Goal: Task Accomplishment & Management: Use online tool/utility

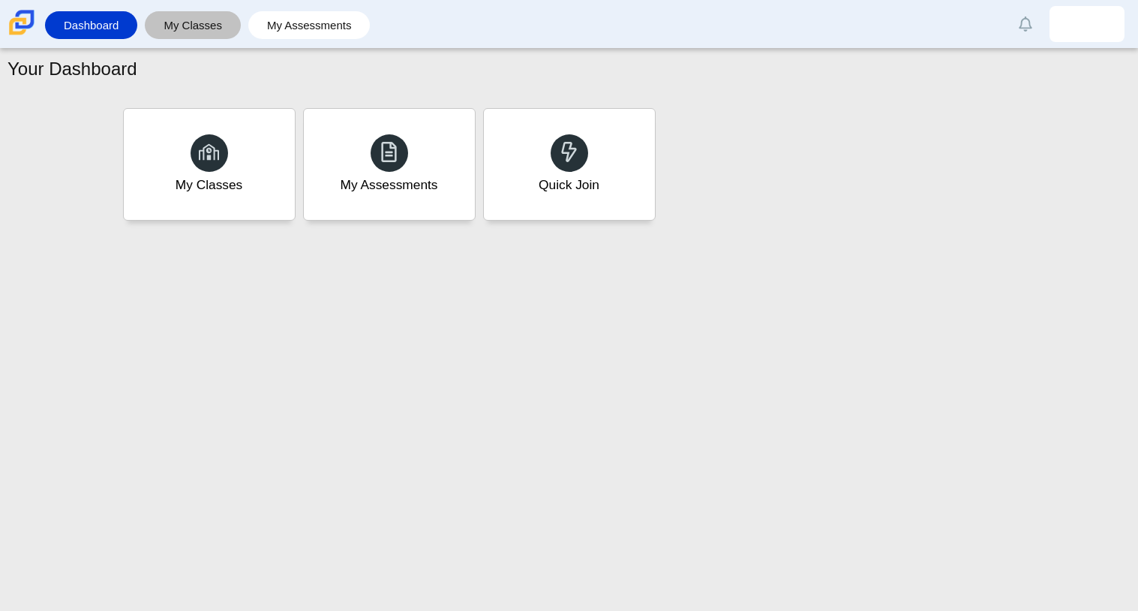
click at [174, 28] on link "My Classes" at bounding box center [192, 25] width 81 height 28
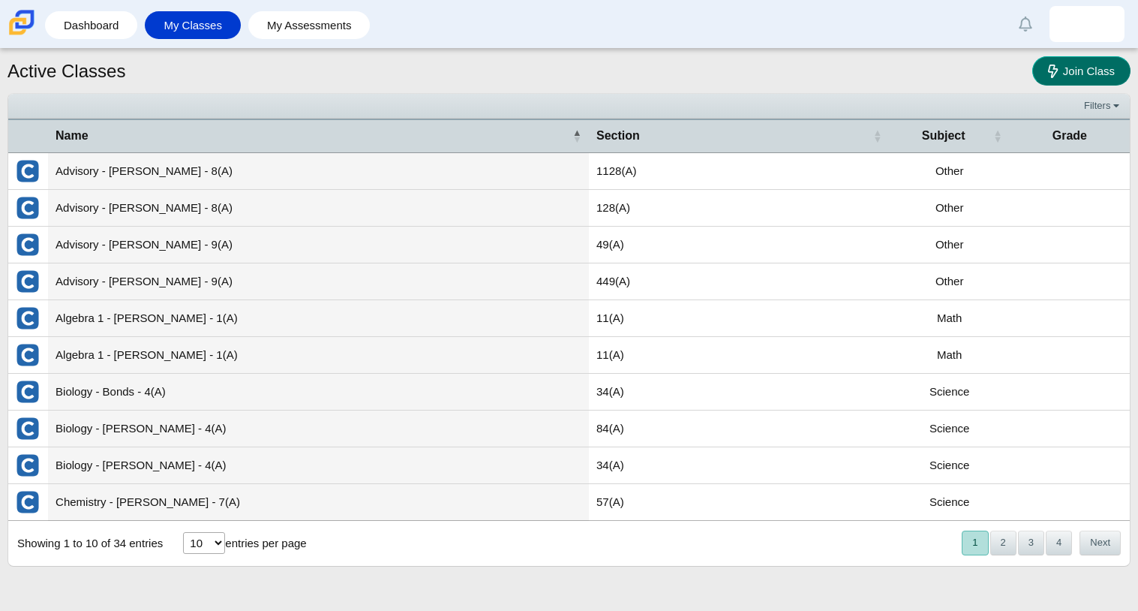
click at [1094, 80] on link "Join Class" at bounding box center [1081, 70] width 98 height 29
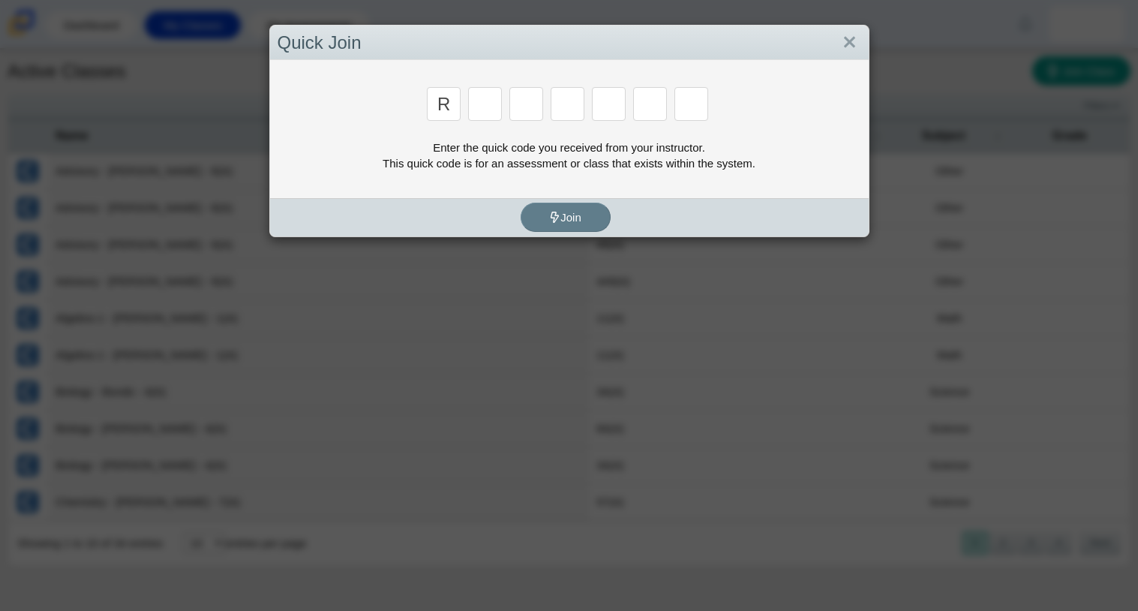
type input "r"
type input "c"
type input "g"
type input "2"
type input "9"
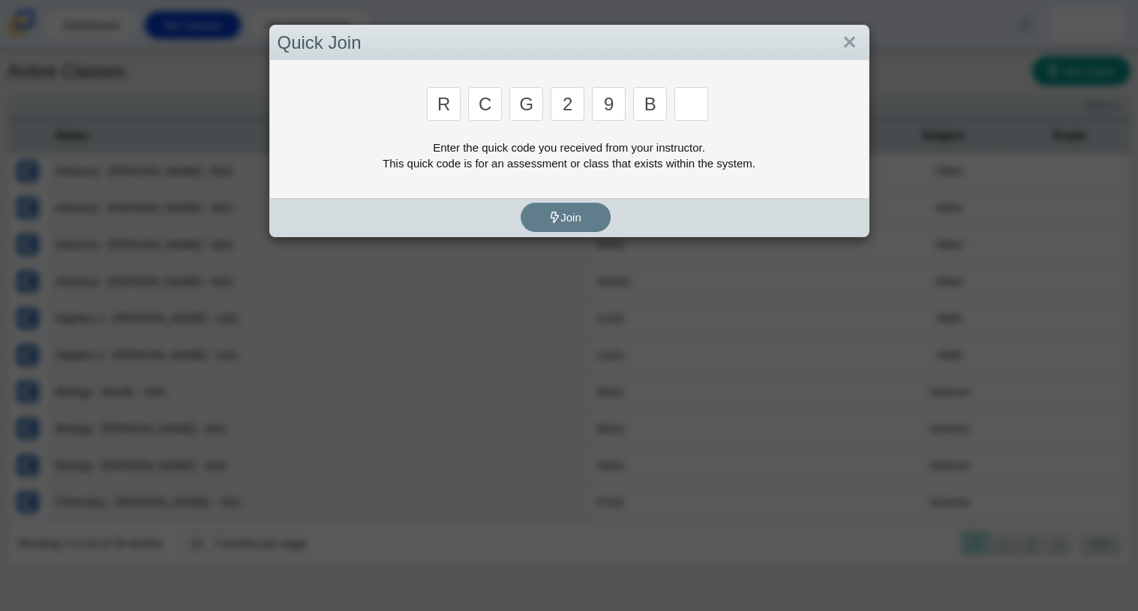
type input "b"
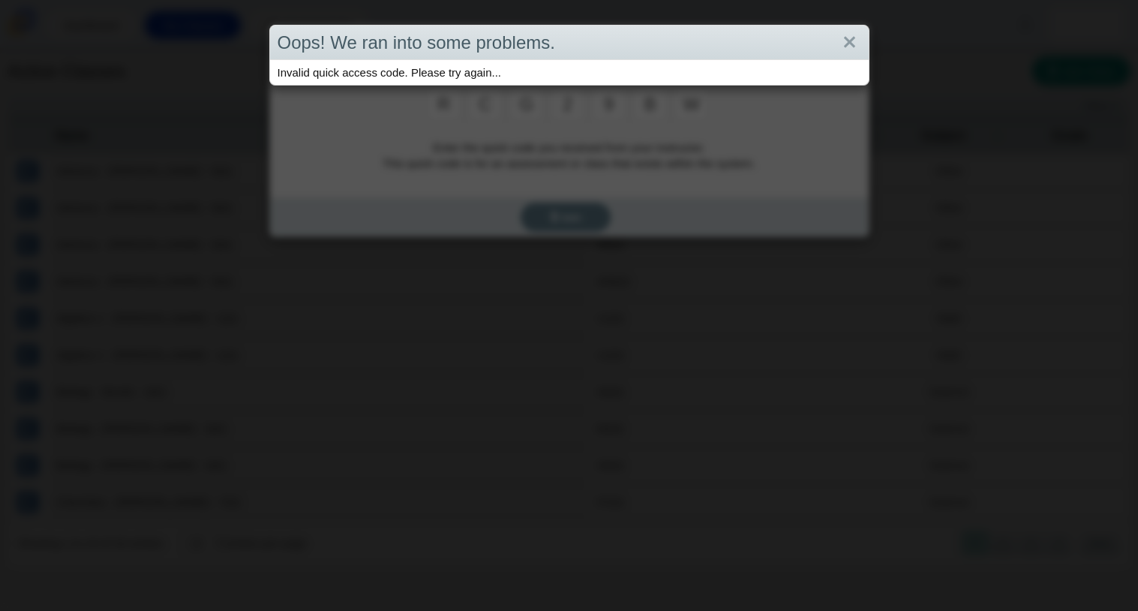
type input "w"
click at [734, 79] on div "Invalid quick access code. Please try again..." at bounding box center [569, 72] width 599 height 25
click at [700, 97] on div "Oops! We ran into some problems. Invalid quick access code. Please try again..." at bounding box center [569, 305] width 1138 height 611
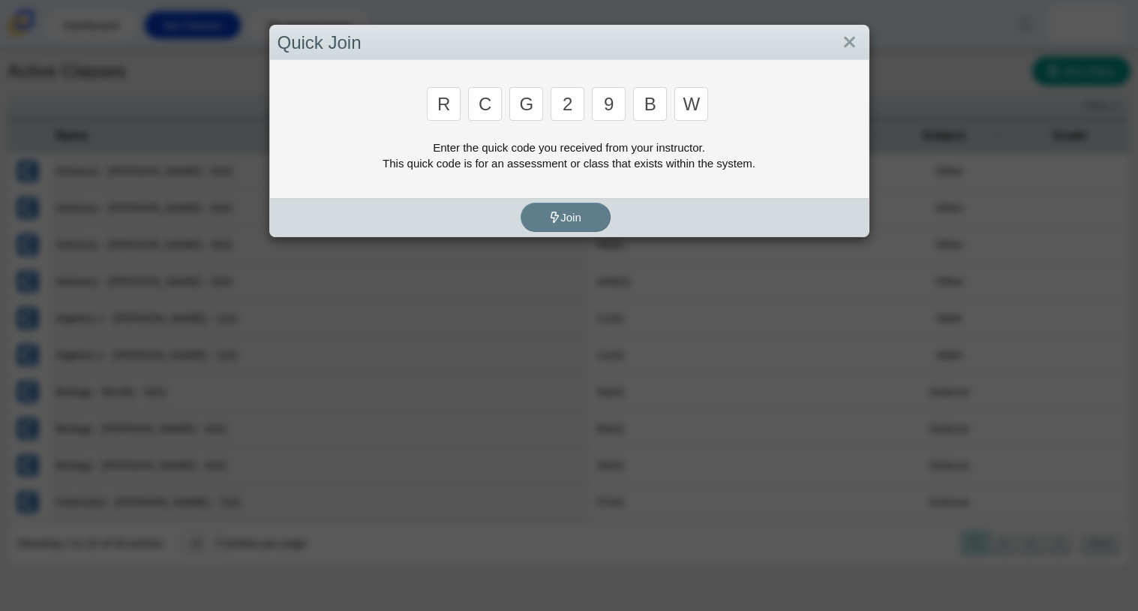
click at [686, 107] on input "w" at bounding box center [691, 104] width 34 height 34
click at [704, 106] on input "w" at bounding box center [691, 104] width 34 height 34
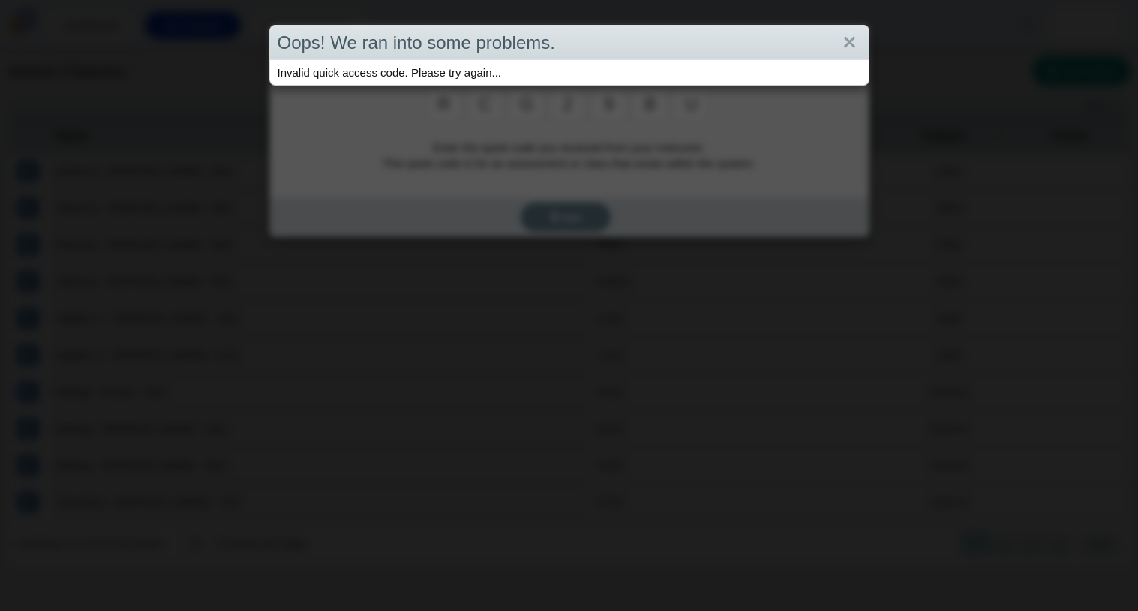
type input "u"
click at [840, 47] on link "Close" at bounding box center [849, 43] width 23 height 26
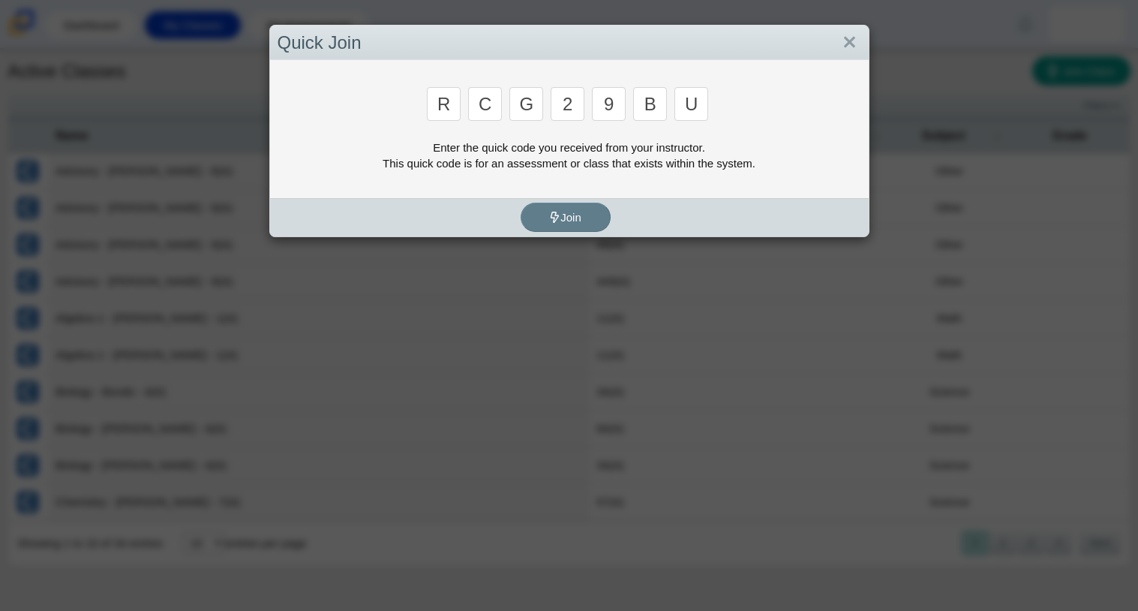
click at [657, 97] on input "b" at bounding box center [650, 104] width 34 height 34
type input "v"
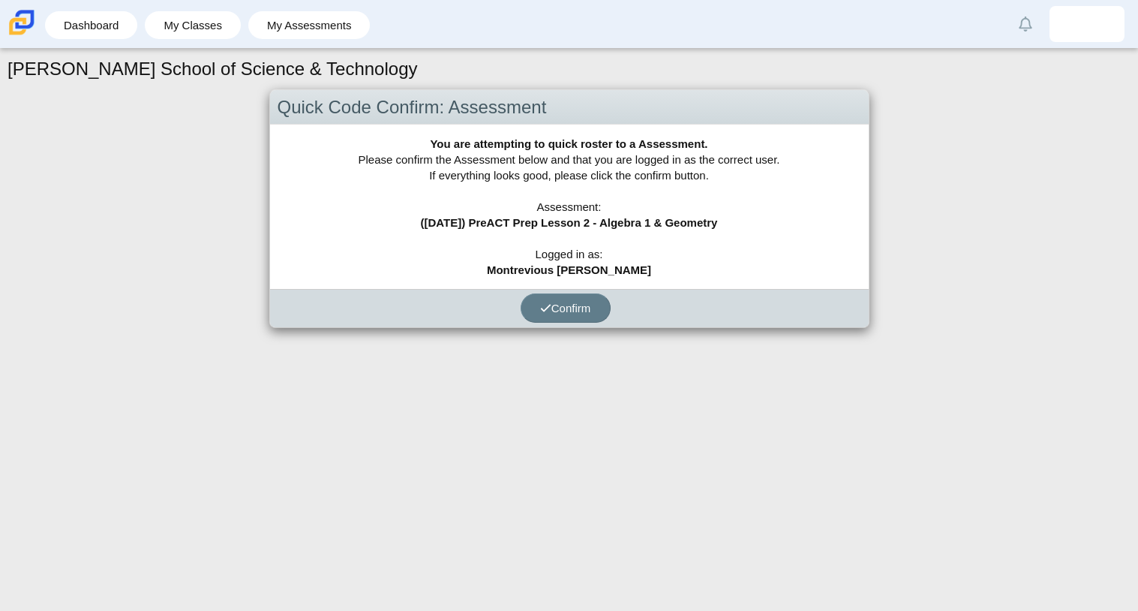
click at [490, 364] on div "[PERSON_NAME] School of Science & Technology Quick Code Confirm: Assessment You…" at bounding box center [569, 330] width 1138 height 562
click at [566, 299] on button "Confirm" at bounding box center [566, 307] width 90 height 29
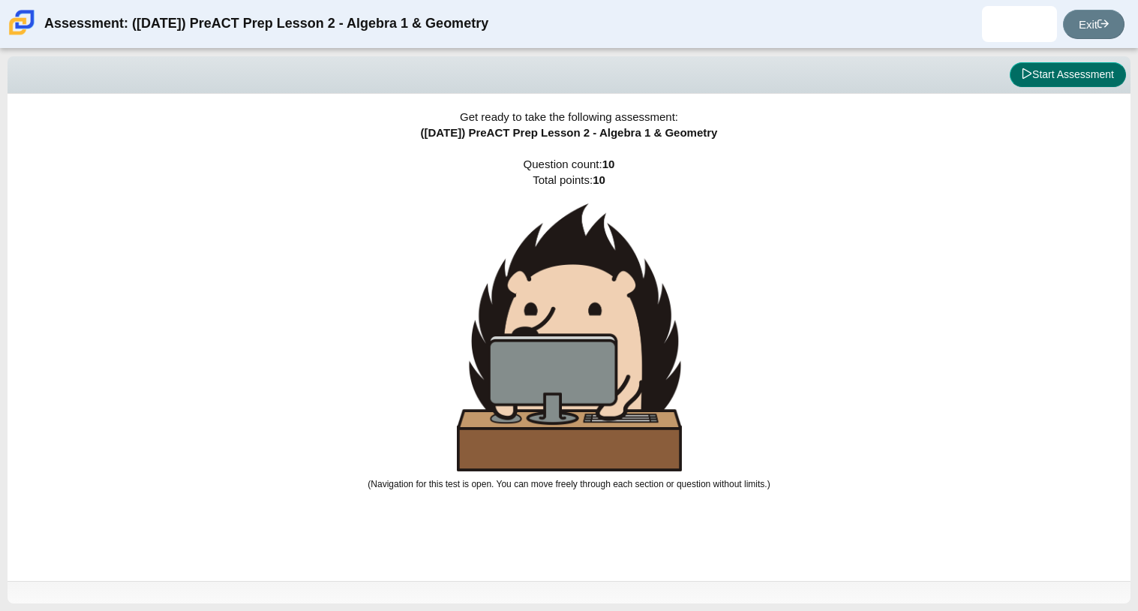
click at [1052, 74] on button "Start Assessment" at bounding box center [1068, 75] width 116 height 26
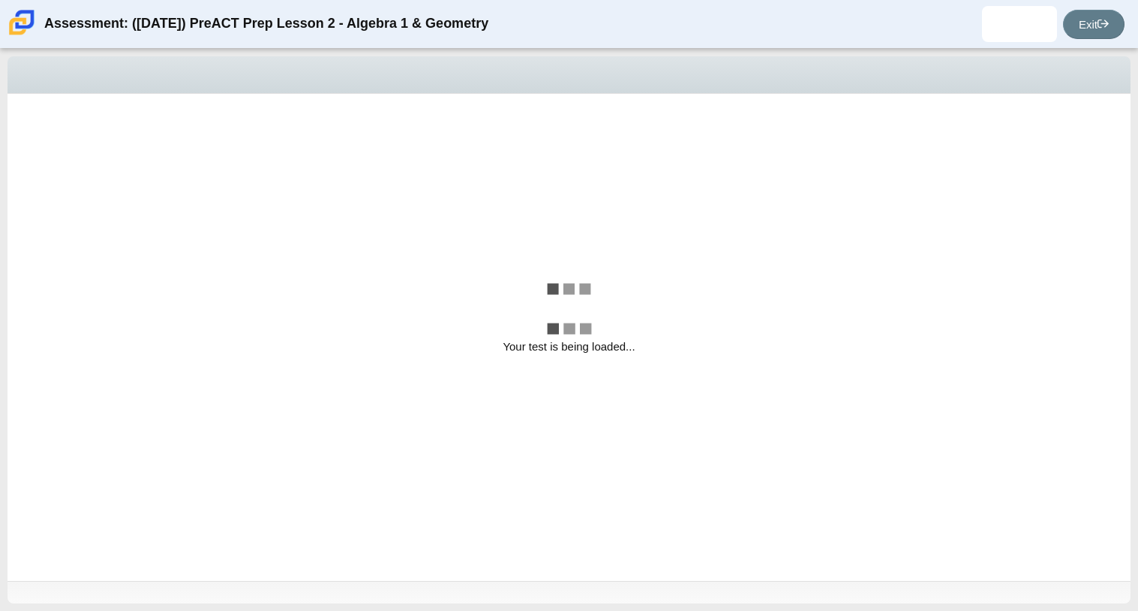
select select "bbf5d072-3e0b-44c4-9a12-6e7c9033f65b"
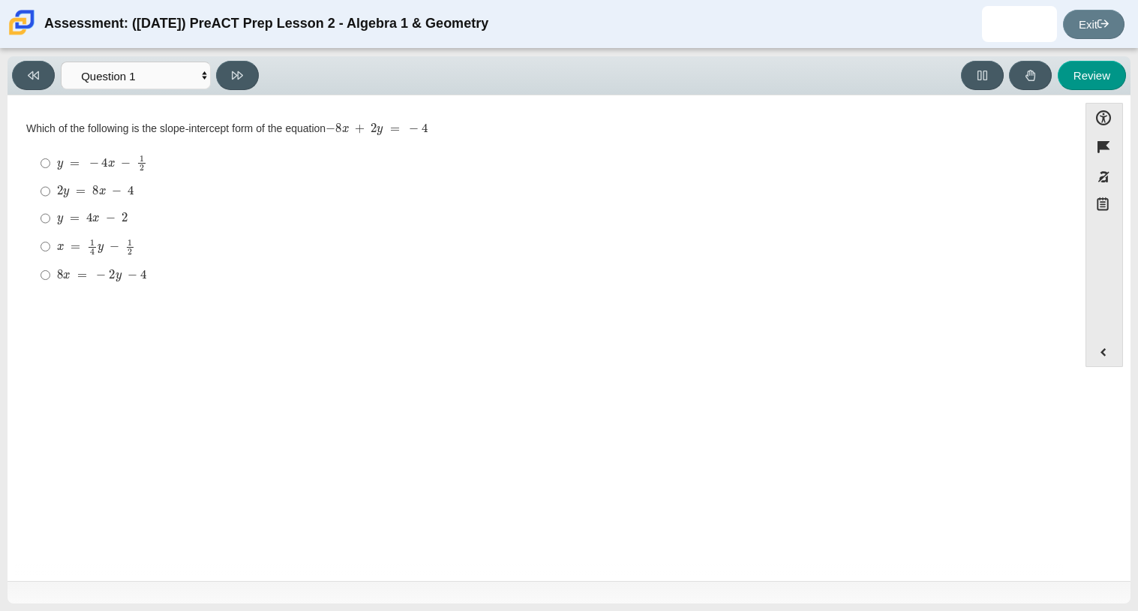
click at [323, 223] on div "y = 4 x − 2" at bounding box center [554, 218] width 995 height 15
click at [50, 223] on input "y = 4 x − 2 y = 4 x − 2" at bounding box center [46, 218] width 10 height 27
radio input "true"
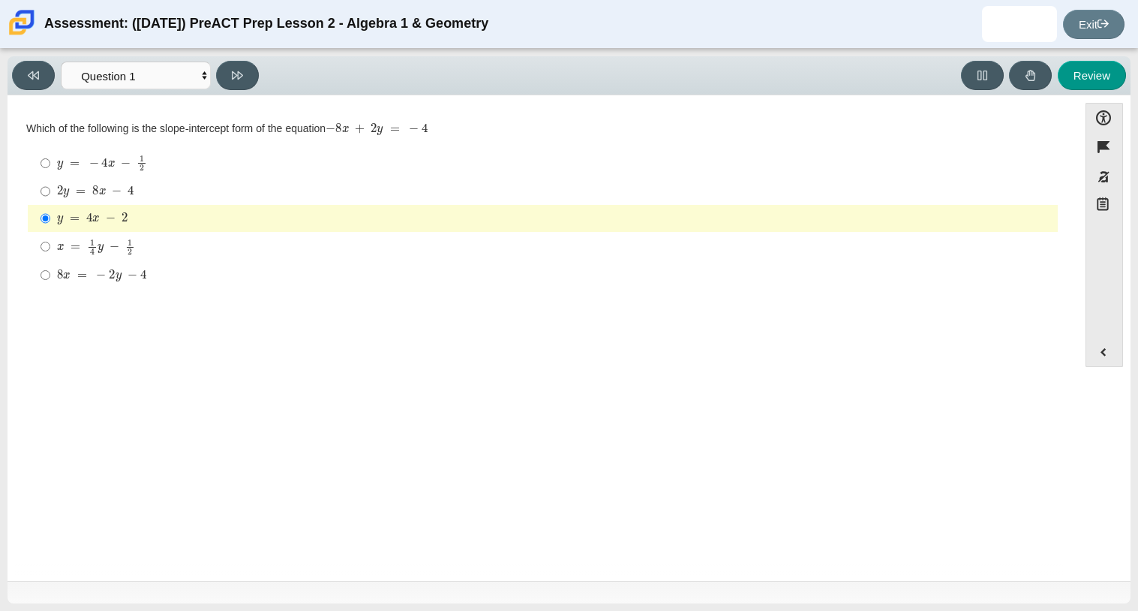
click at [65, 197] on mjx-c "Assessment items" at bounding box center [66, 193] width 6 height 8
click at [50, 197] on input "2 y = 8 x − 4 2 y = 8 x − 4" at bounding box center [46, 191] width 10 height 27
radio input "true"
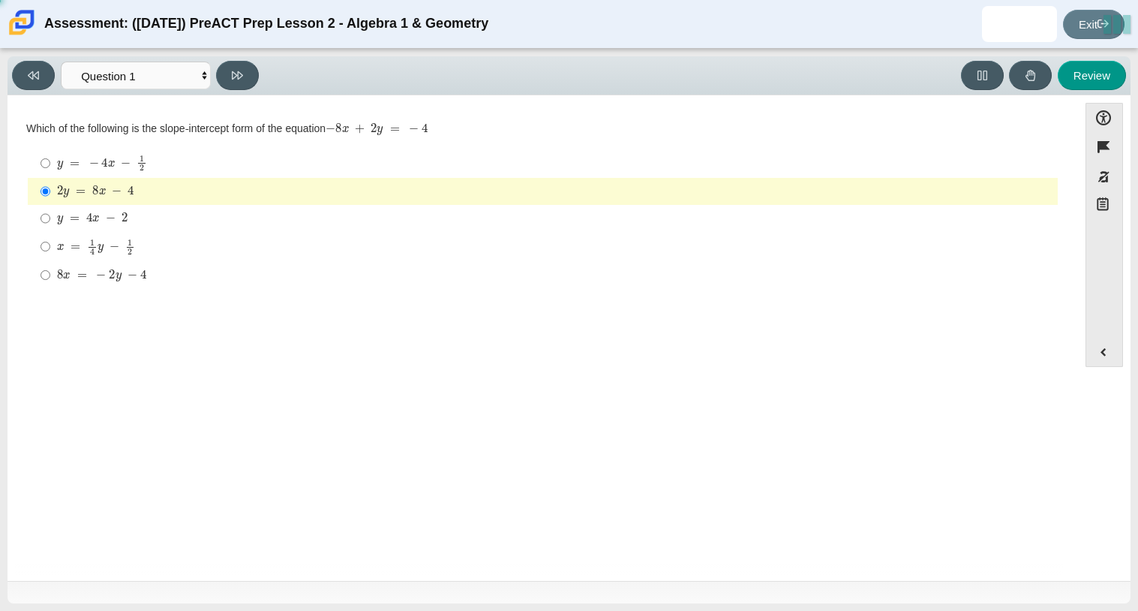
click at [65, 197] on mjx-c "Assessment items" at bounding box center [66, 193] width 6 height 8
click at [50, 197] on input "2 y = 8 x − 4 2 y = 8 x − 4" at bounding box center [46, 191] width 10 height 27
click at [32, 65] on button at bounding box center [33, 75] width 43 height 29
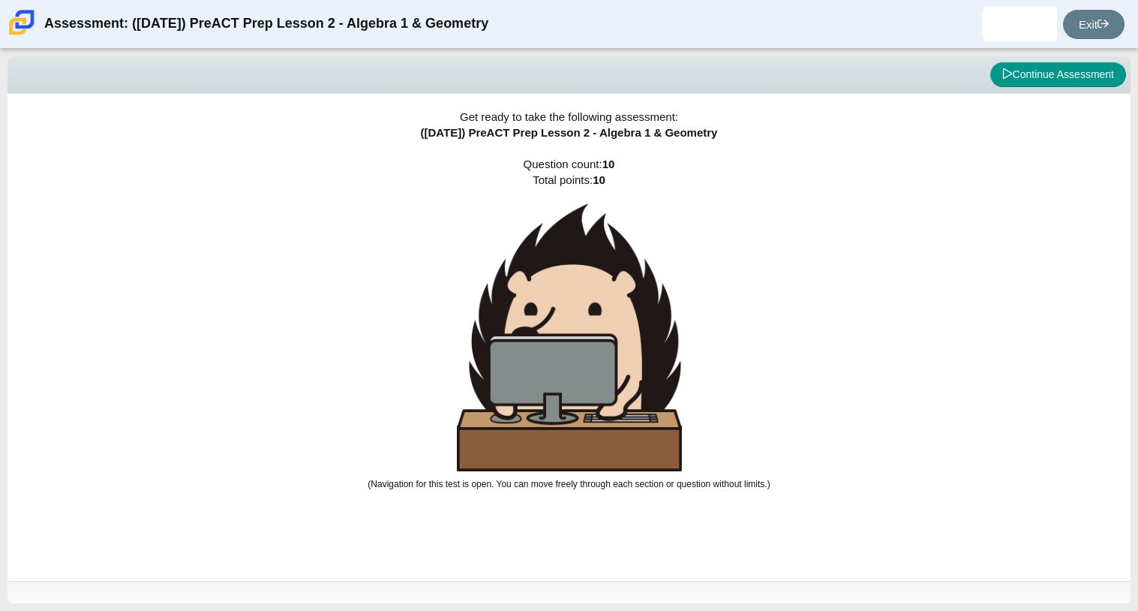
click at [1064, 91] on div "Viewing Question 0 of 10 in Pacing Mode Questions Question 1 Question 2 Questio…" at bounding box center [569, 75] width 1123 height 38
click at [1053, 77] on button "Continue Assessment" at bounding box center [1058, 75] width 136 height 26
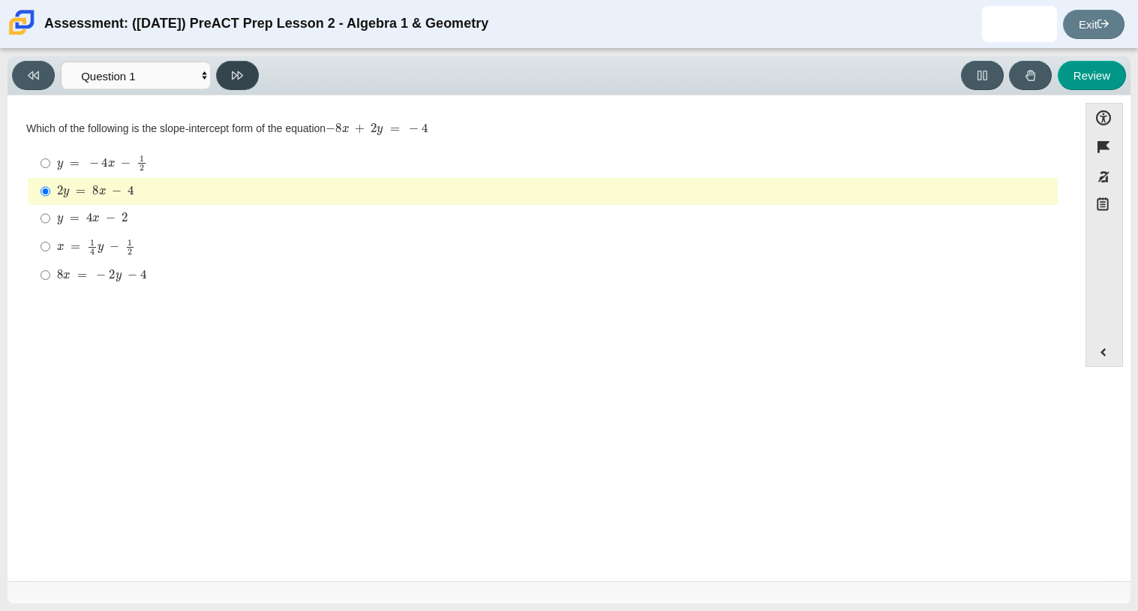
click at [234, 82] on button at bounding box center [237, 75] width 43 height 29
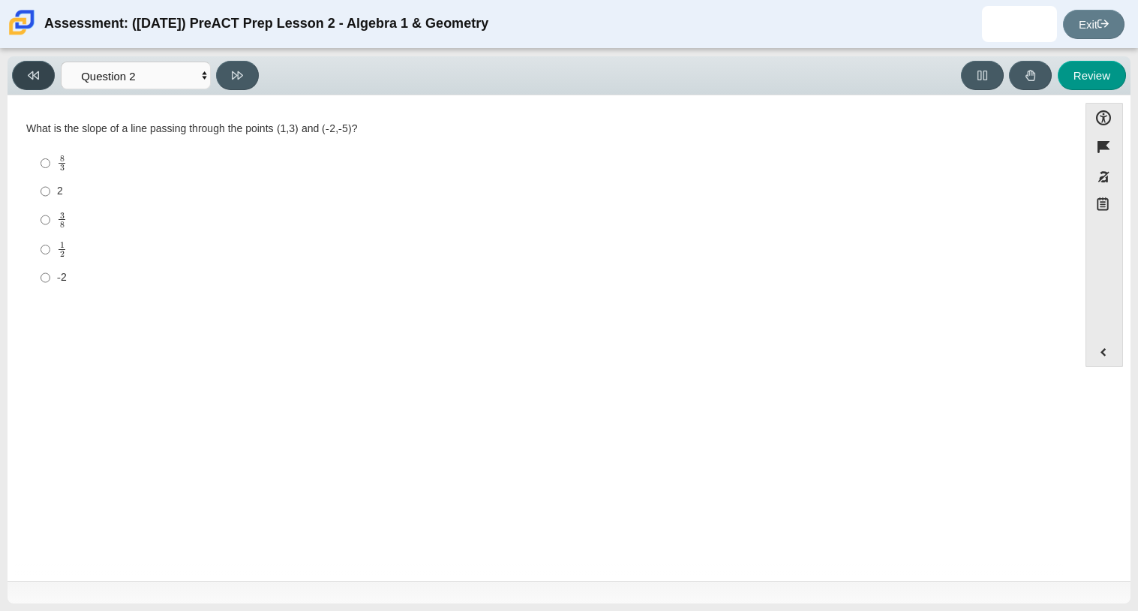
click at [35, 71] on icon at bounding box center [33, 75] width 11 height 11
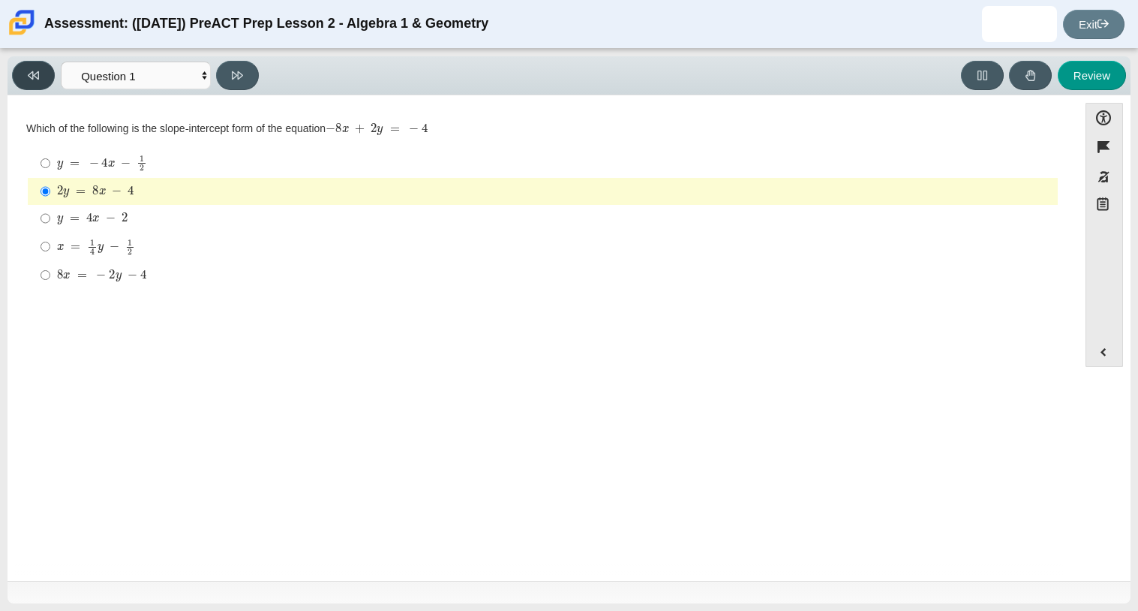
click at [35, 71] on icon at bounding box center [33, 75] width 11 height 11
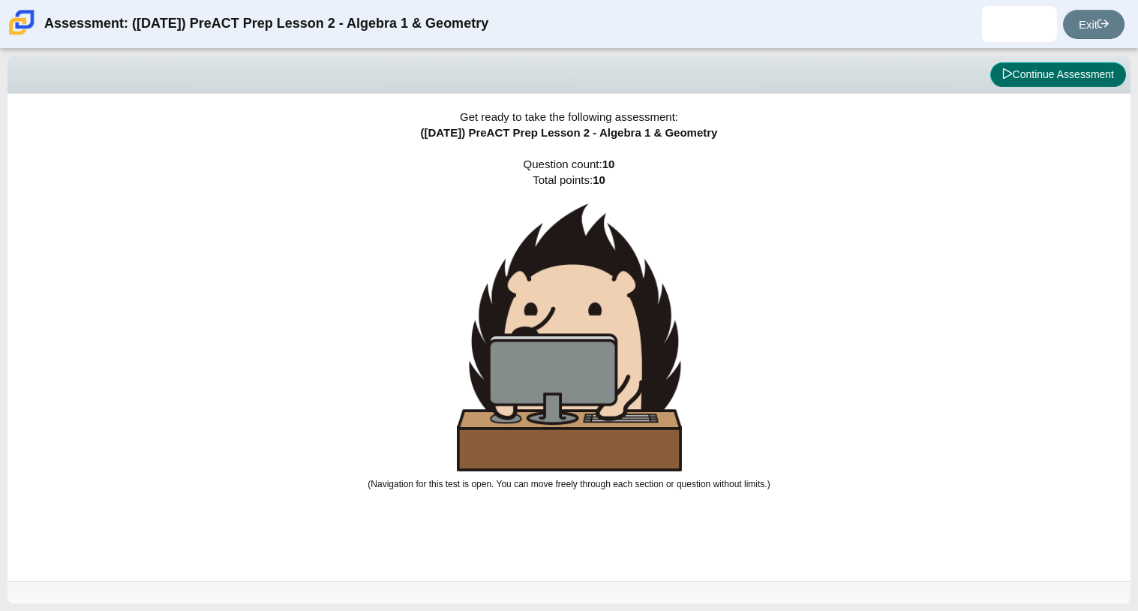
click at [1067, 63] on button "Continue Assessment" at bounding box center [1058, 75] width 136 height 26
select select "bbf5d072-3e0b-44c4-9a12-6e7c9033f65b"
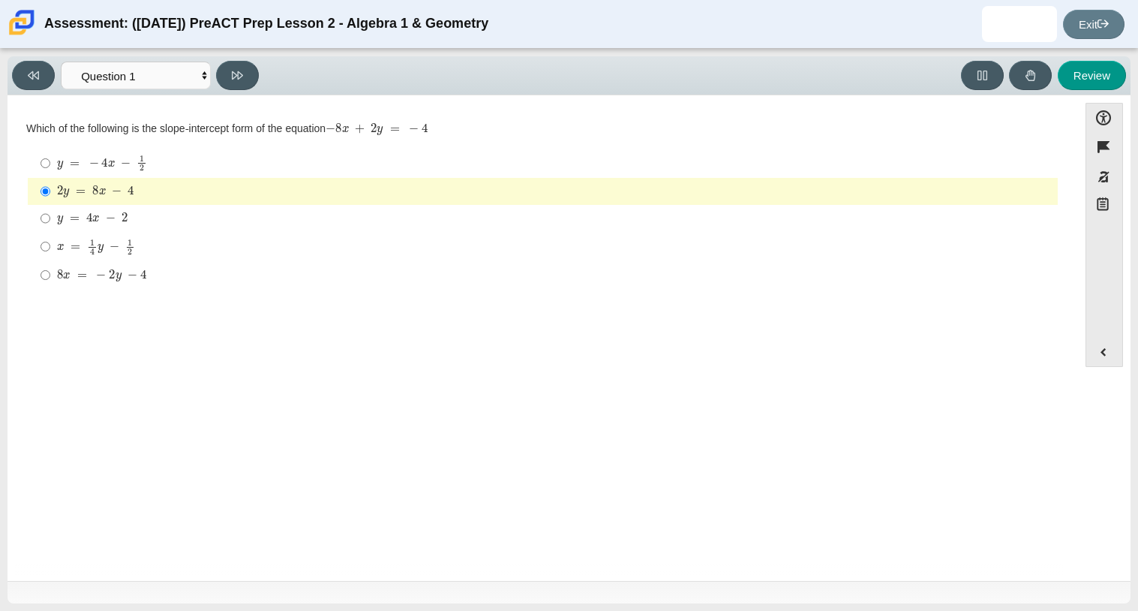
click at [605, 80] on div "Review" at bounding box center [696, 75] width 862 height 29
click at [147, 166] on div "y = − 4 x − 1 2" at bounding box center [554, 163] width 995 height 17
click at [50, 166] on input "y = − 4 x − 1 2 y = − 4 x − 1 2" at bounding box center [46, 163] width 10 height 29
radio input "true"
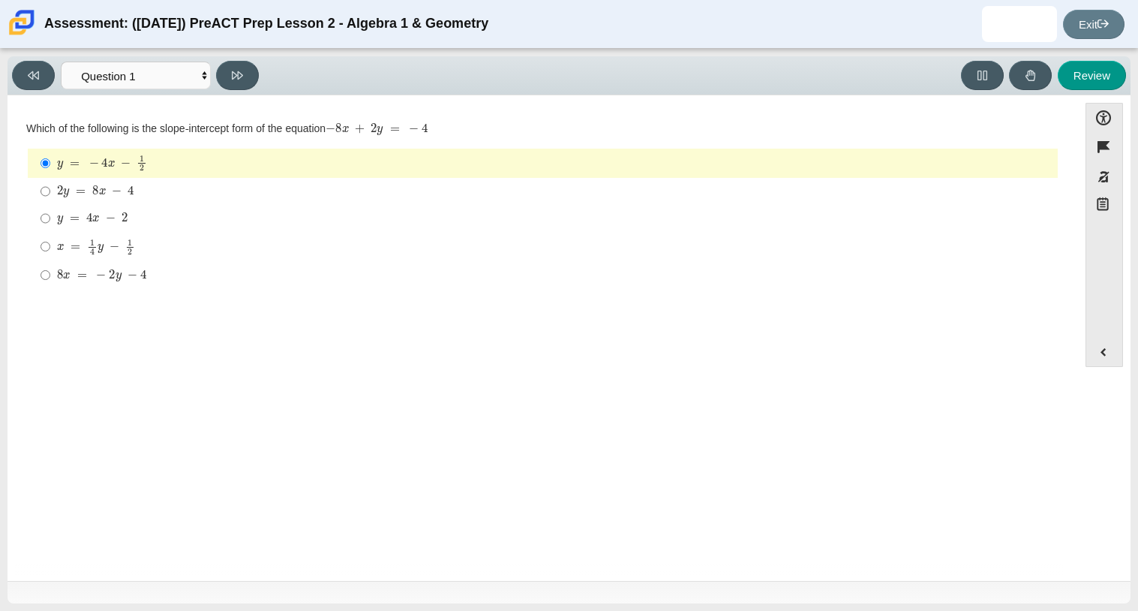
click at [262, 47] on div "Assessment: (9/29/25) PreACT Prep Lesson 2 - Algebra 1 & Geometry Montrevious R…" at bounding box center [569, 24] width 1138 height 48
click at [235, 68] on button at bounding box center [237, 75] width 43 height 29
select select "ed62e223-81bd-4cbf-ab48-ab975844bd1f"
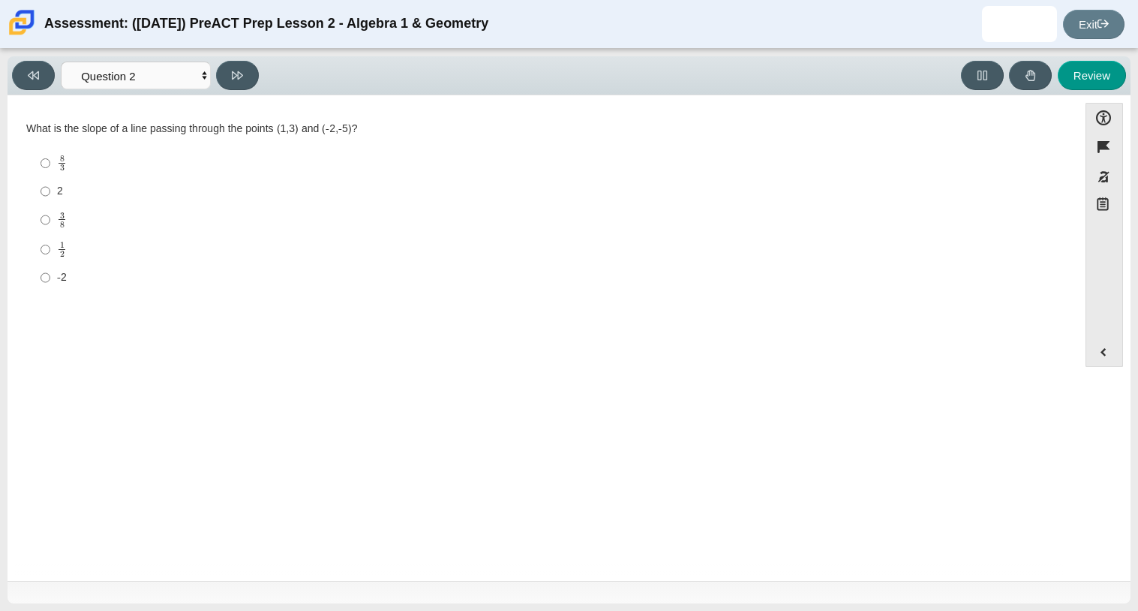
click at [79, 238] on label "1 2 1 half" at bounding box center [544, 249] width 1028 height 29
click at [50, 238] on input "1 2 1 half" at bounding box center [46, 249] width 10 height 29
radio input "true"
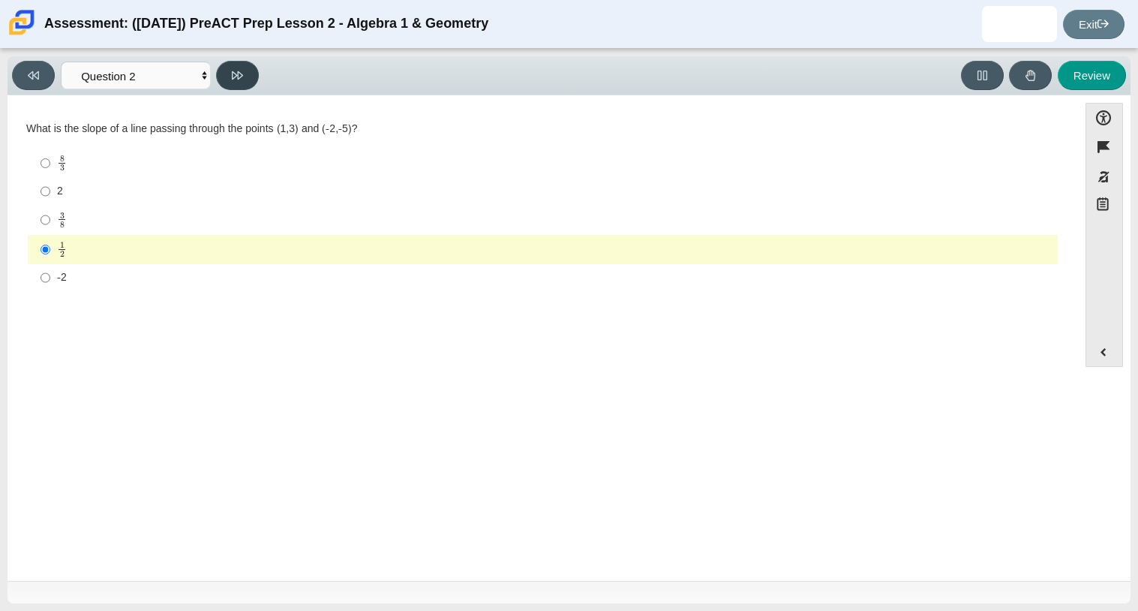
click at [242, 78] on icon at bounding box center [237, 75] width 11 height 11
select select "97f4f5fa-a52e-4fed-af51-565bfcdf47cb"
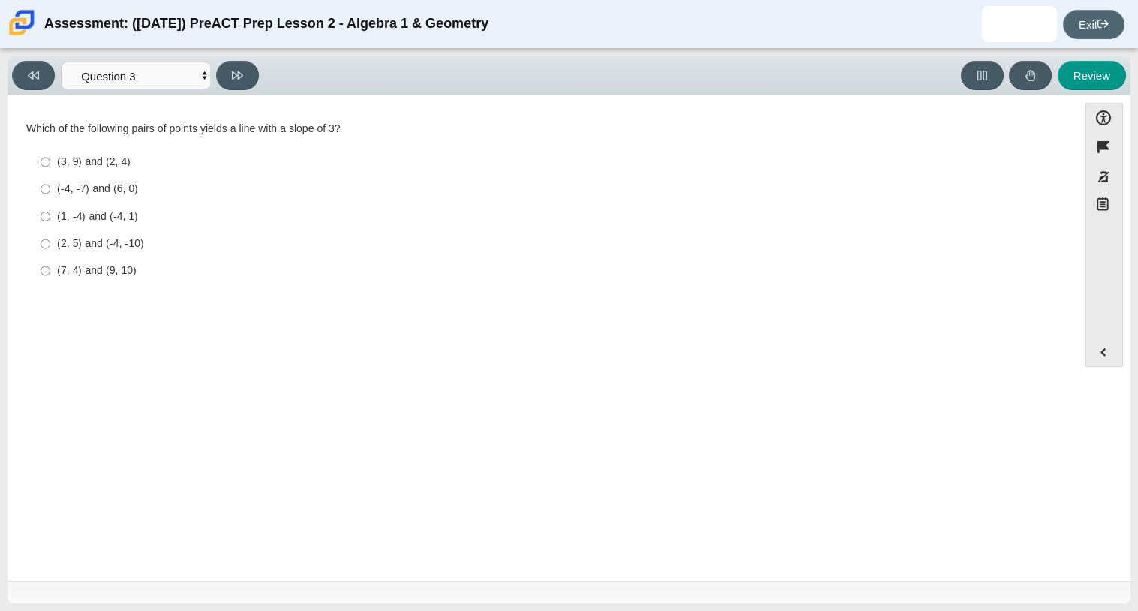
click at [1089, 17] on link "Exit" at bounding box center [1094, 24] width 62 height 29
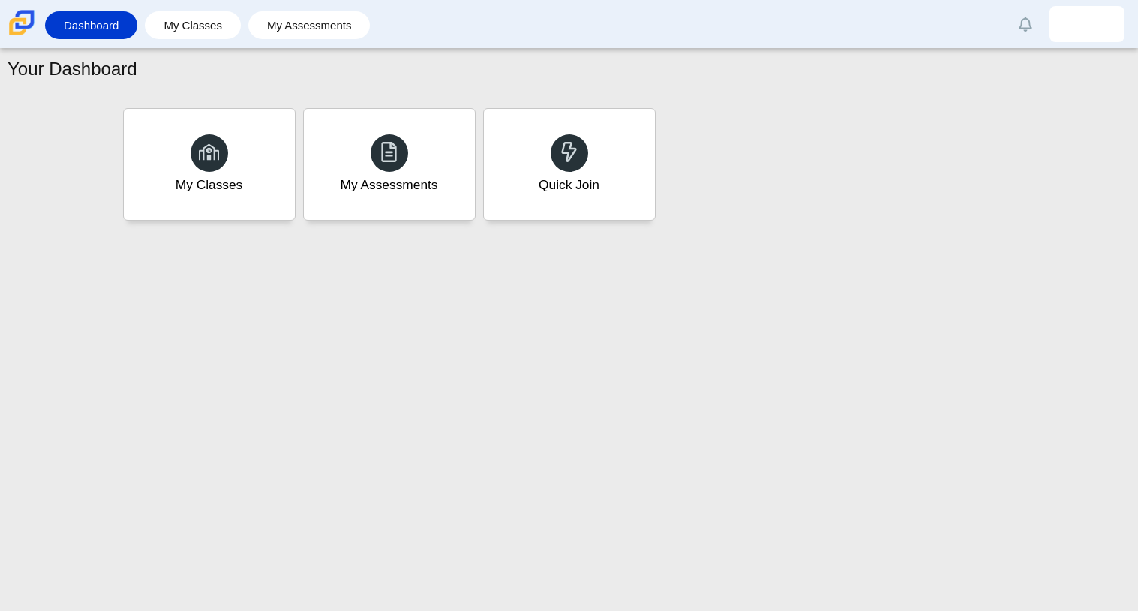
click at [1089, 25] on img at bounding box center [1087, 24] width 24 height 24
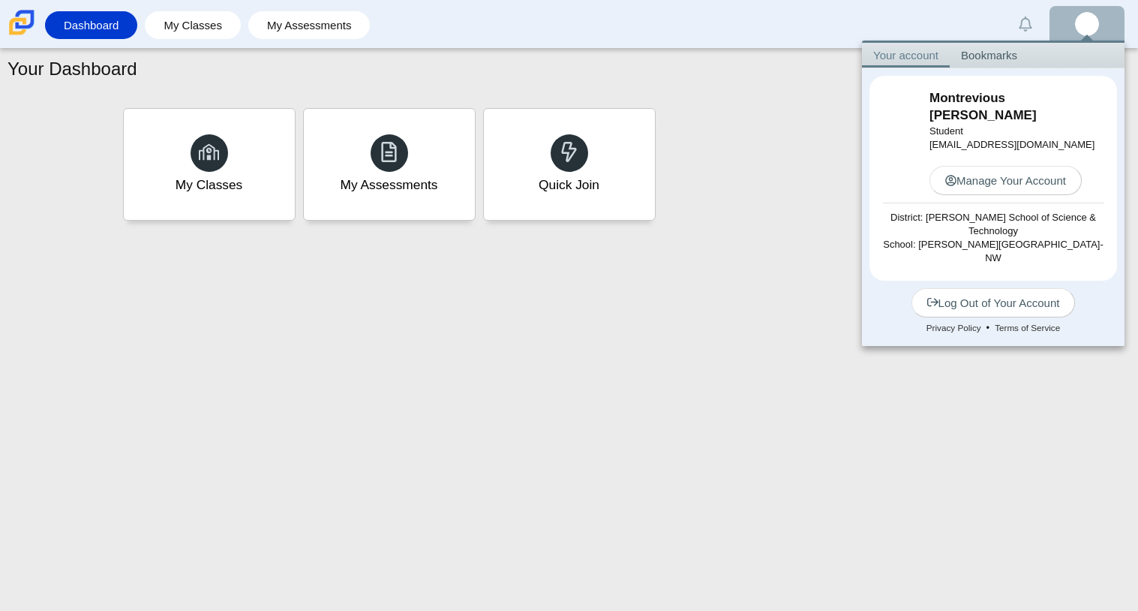
click at [790, 120] on div "My Classes My Assessments Quick Join" at bounding box center [569, 164] width 900 height 120
